Goal: Navigation & Orientation: Find specific page/section

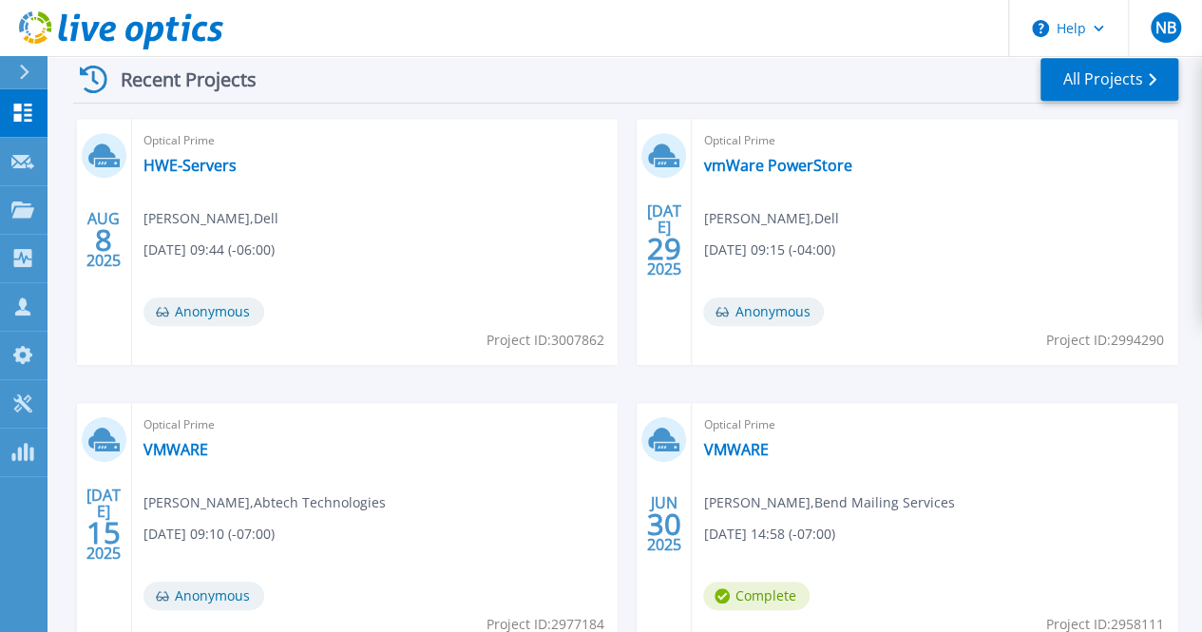
scroll to position [547, 0]
click at [703, 447] on link "VMWARE" at bounding box center [735, 450] width 65 height 19
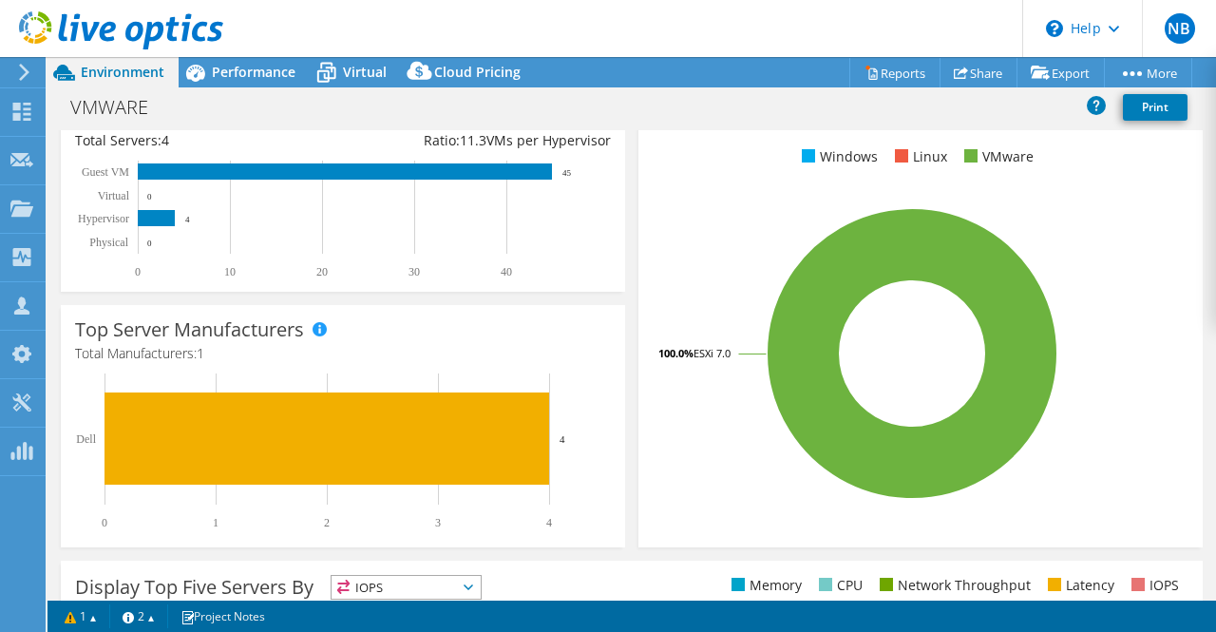
scroll to position [343, 0]
